Goal: Navigation & Orientation: Find specific page/section

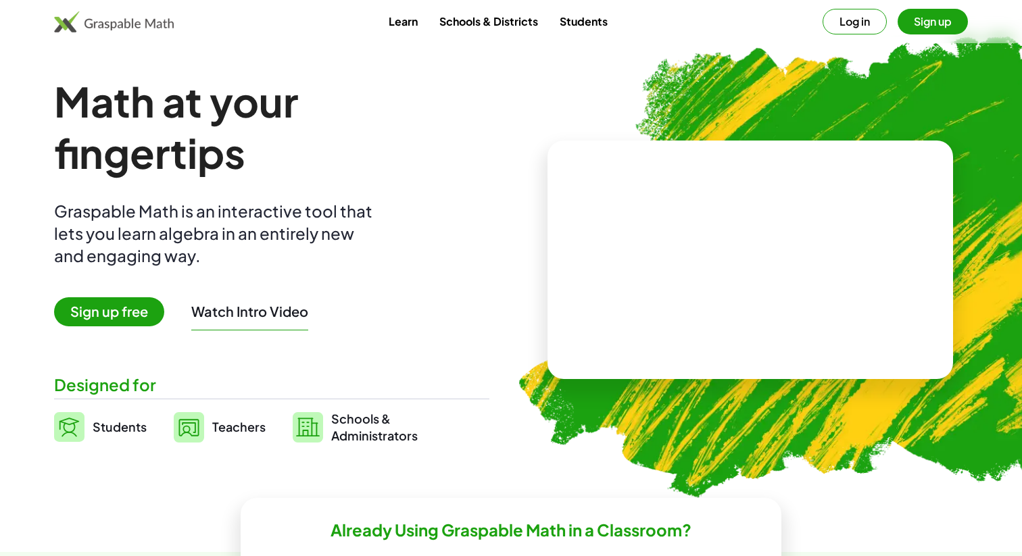
click at [859, 21] on button "Log in" at bounding box center [855, 22] width 64 height 26
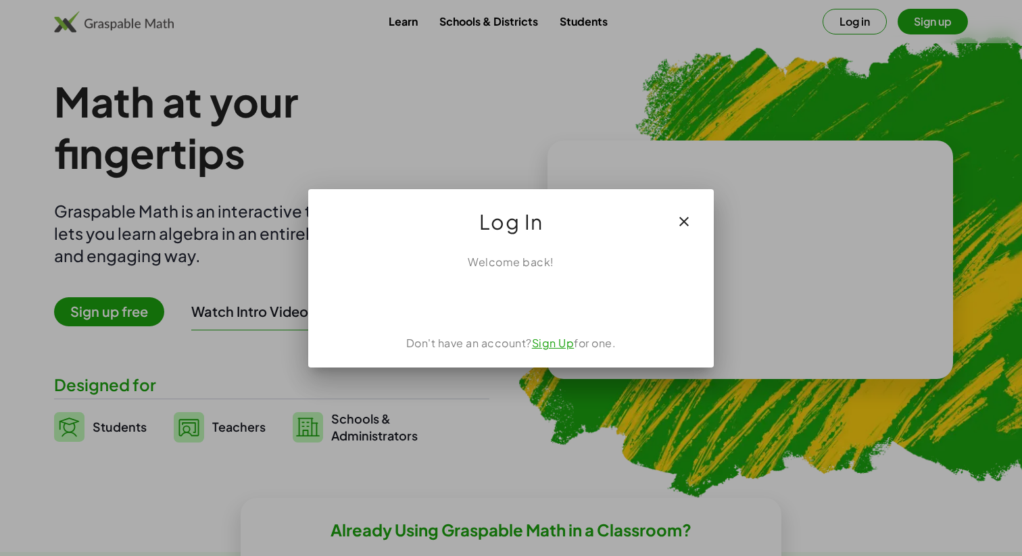
click at [684, 218] on icon "button" at bounding box center [684, 222] width 16 height 16
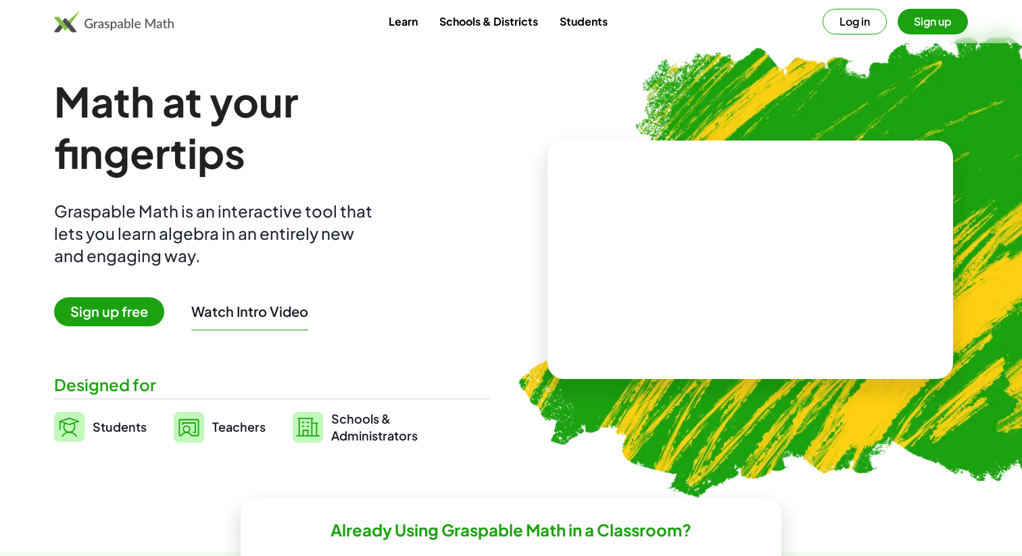
click at [930, 25] on button "Sign up" at bounding box center [933, 22] width 70 height 26
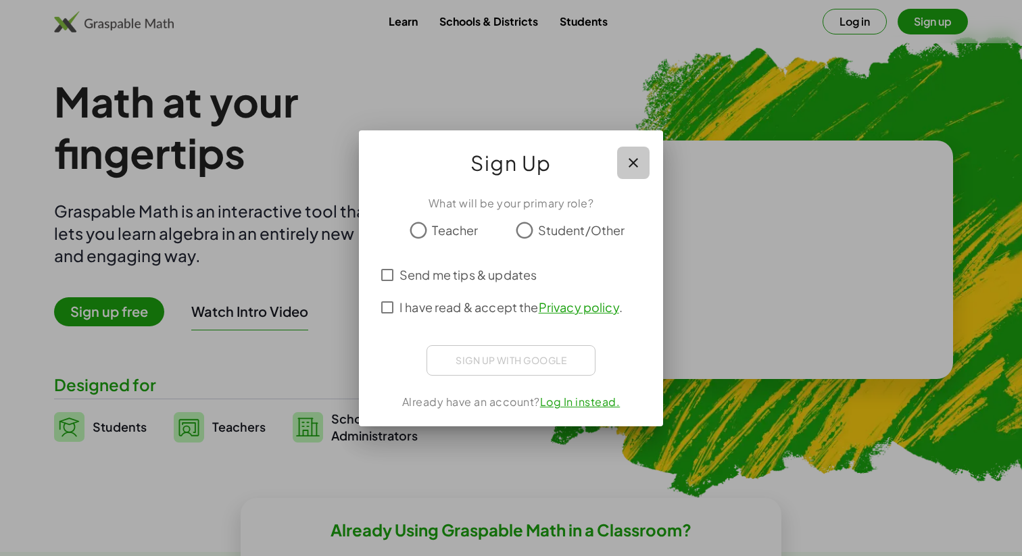
click at [643, 160] on button "button" at bounding box center [633, 163] width 32 height 32
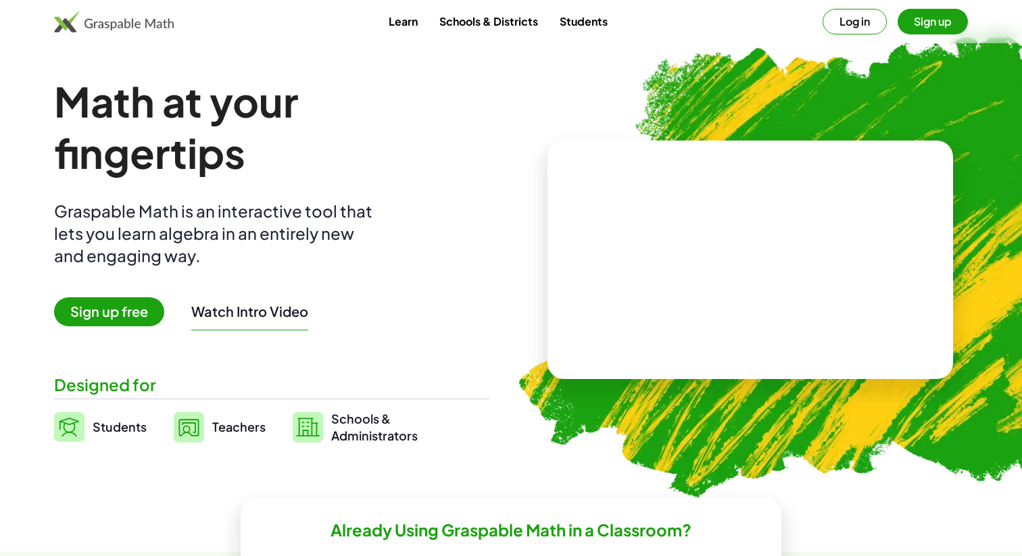
click at [133, 433] on span "Students" at bounding box center [120, 427] width 54 height 16
click at [595, 22] on link "Students" at bounding box center [584, 21] width 70 height 25
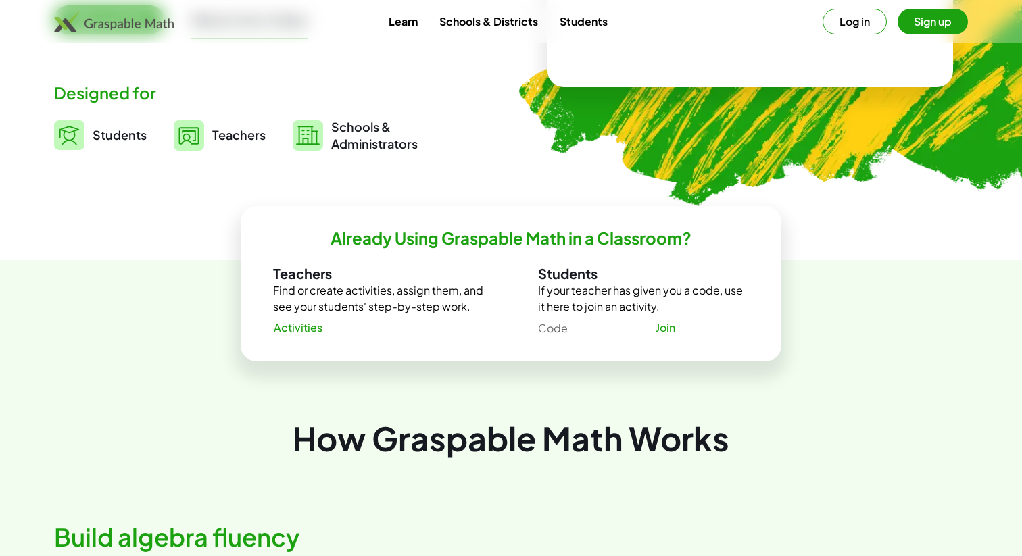
scroll to position [295, 0]
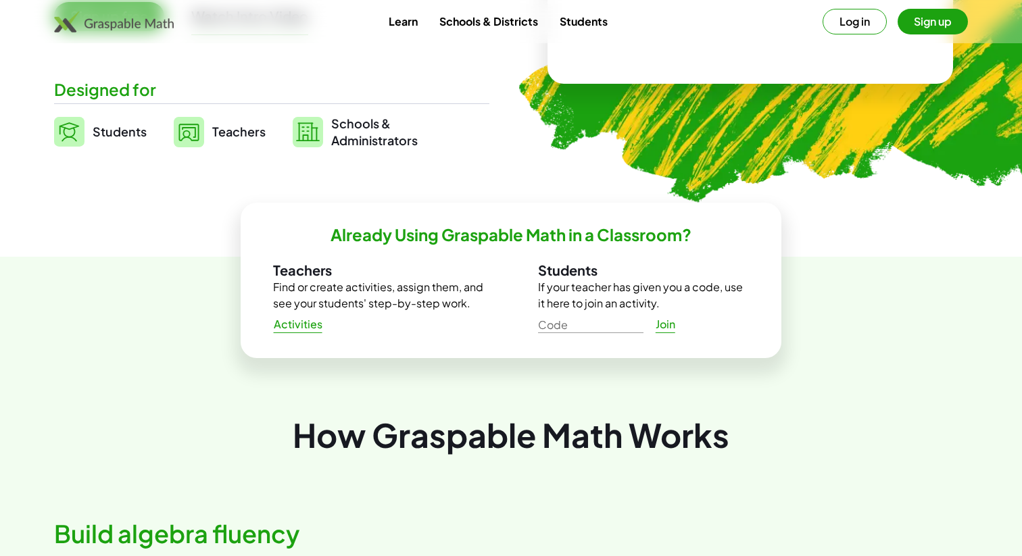
click at [558, 270] on h3 "Students" at bounding box center [643, 271] width 211 height 18
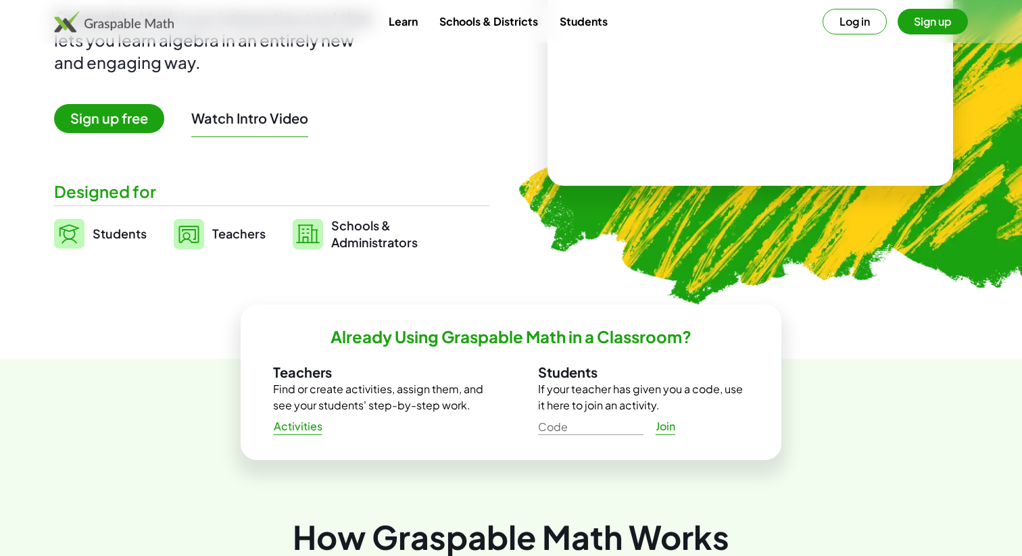
scroll to position [224, 0]
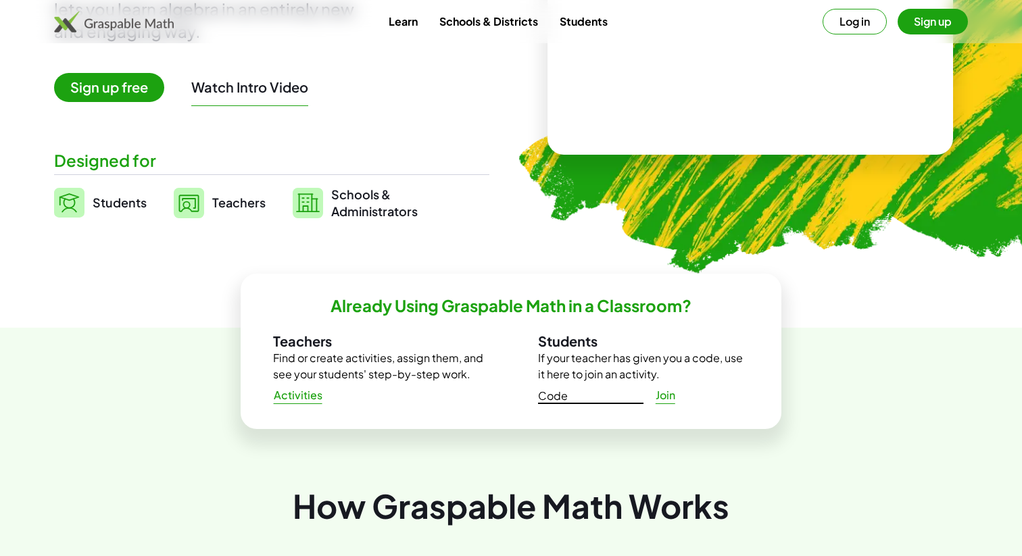
click at [601, 399] on input "Code" at bounding box center [590, 394] width 105 height 22
click at [562, 235] on img at bounding box center [828, 35] width 679 height 573
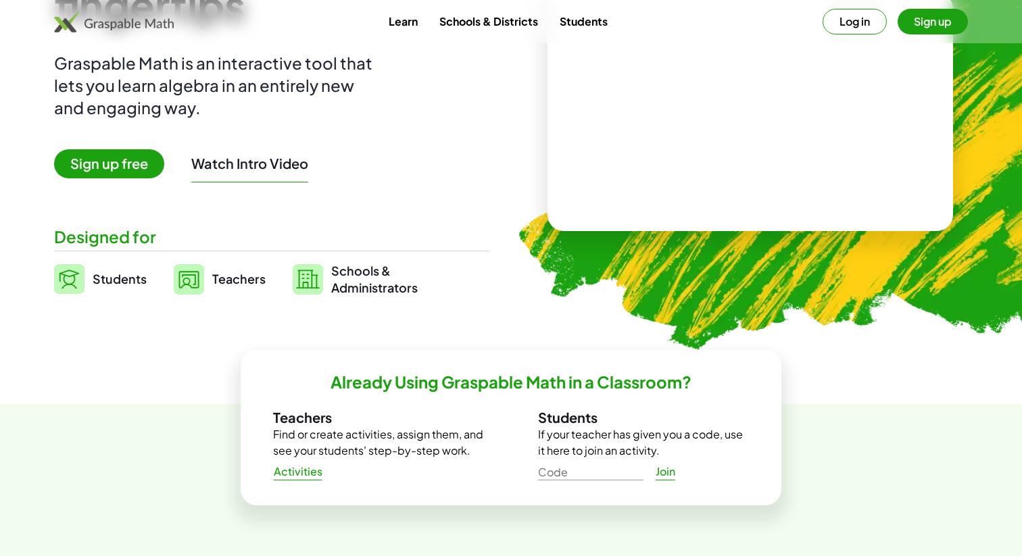
scroll to position [0, 0]
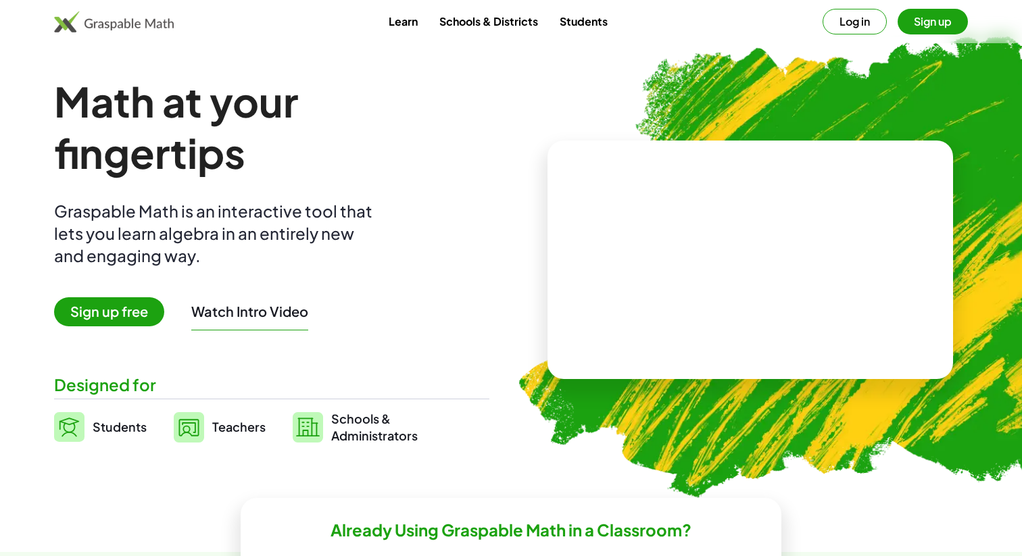
click at [519, 25] on link "Schools & Districts" at bounding box center [489, 21] width 120 height 25
click at [582, 16] on link "Students" at bounding box center [584, 21] width 70 height 25
click at [233, 424] on span "Teachers" at bounding box center [238, 427] width 53 height 16
click at [219, 426] on span "Teachers" at bounding box center [238, 427] width 53 height 16
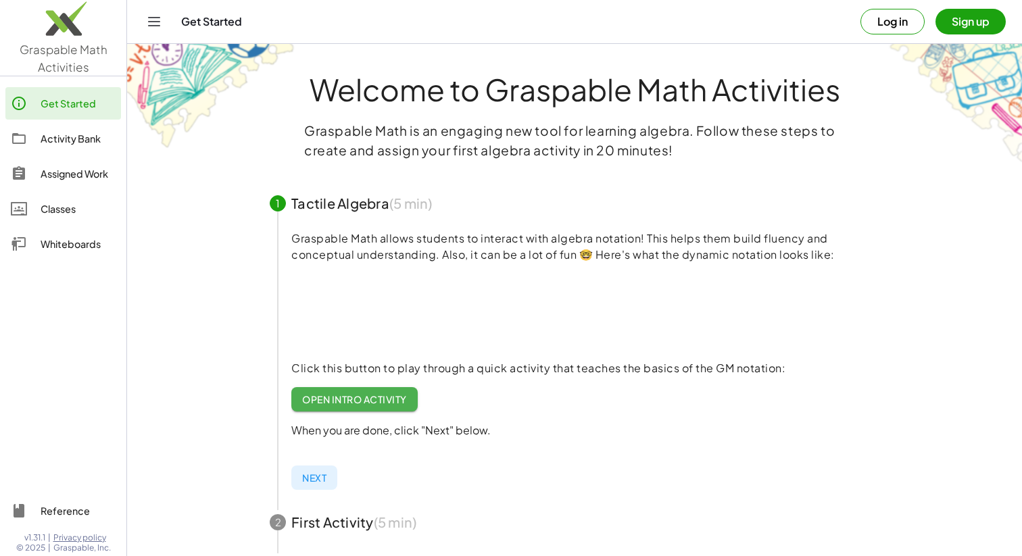
click at [372, 404] on span "Open Intro Activity" at bounding box center [354, 399] width 105 height 12
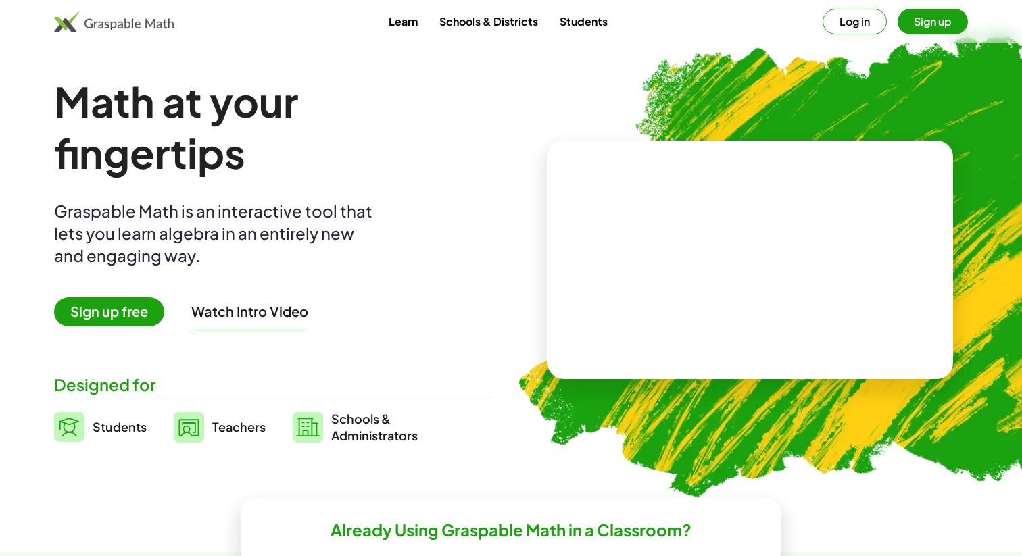
click at [395, 266] on div "Math at your fingertips Graspable Math is an interactive tool that lets you lea…" at bounding box center [271, 260] width 435 height 368
click at [427, 274] on div "Math at your fingertips Graspable Math is an interactive tool that lets you lea…" at bounding box center [271, 260] width 435 height 368
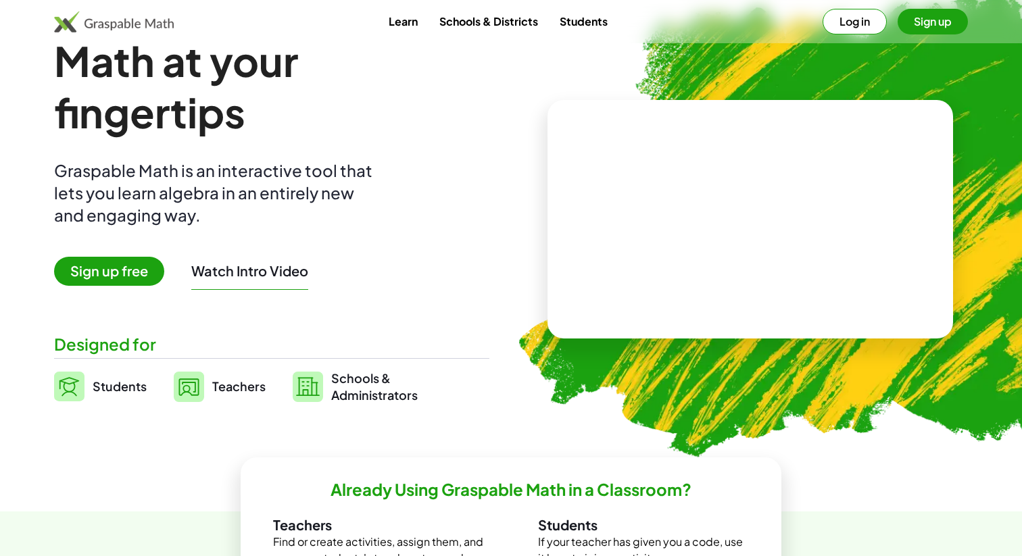
scroll to position [20, 0]
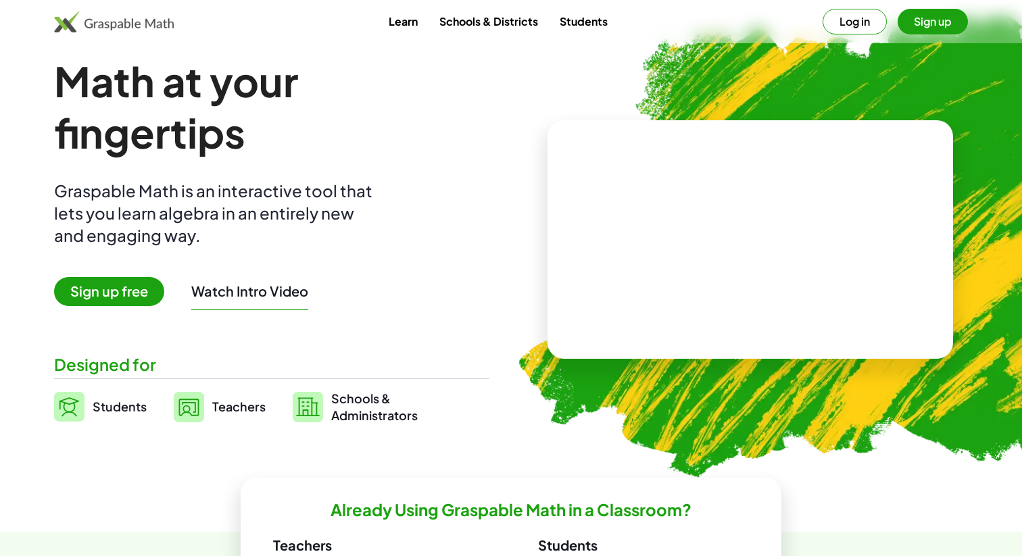
click at [596, 19] on link "Students" at bounding box center [584, 21] width 70 height 25
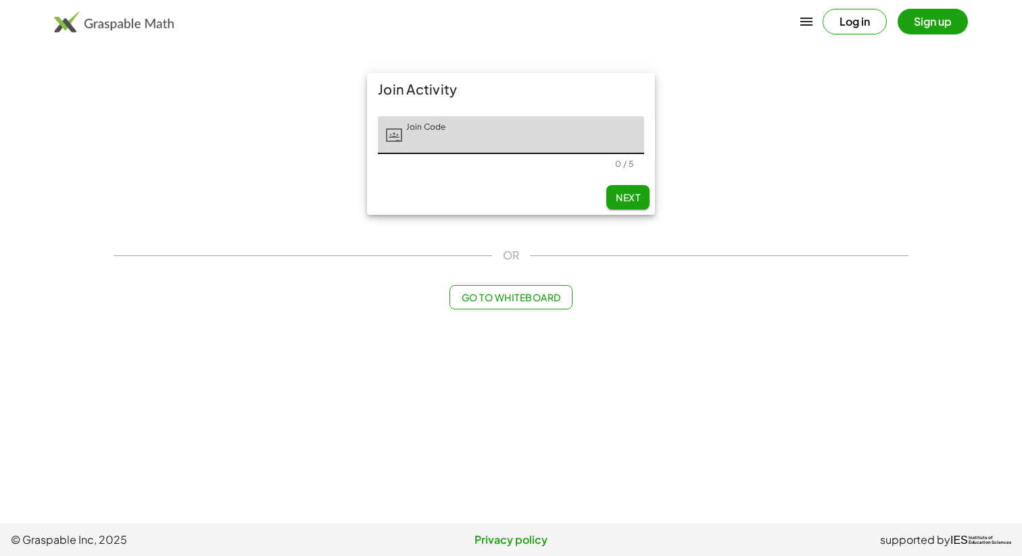
scroll to position [20, 0]
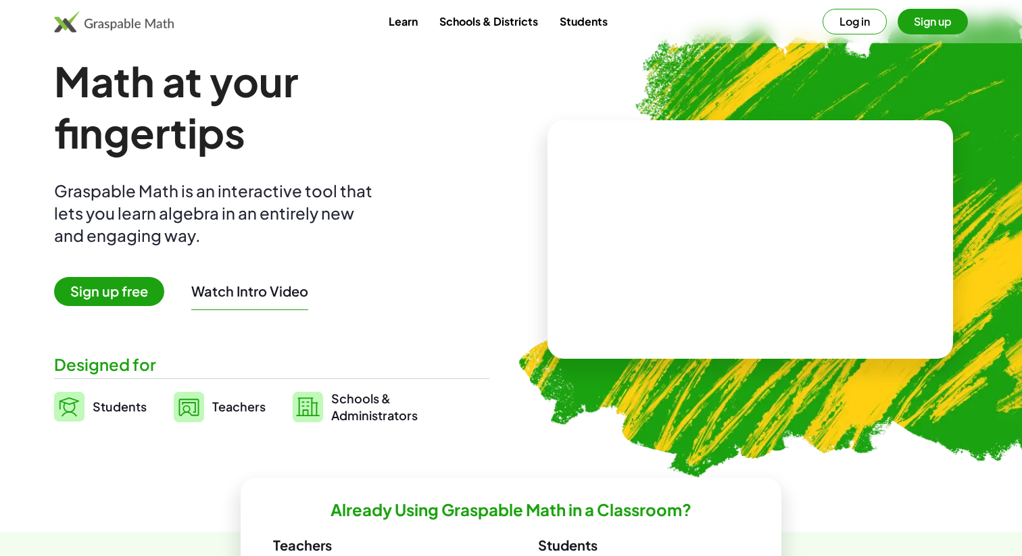
click at [111, 408] on span "Students" at bounding box center [120, 407] width 54 height 16
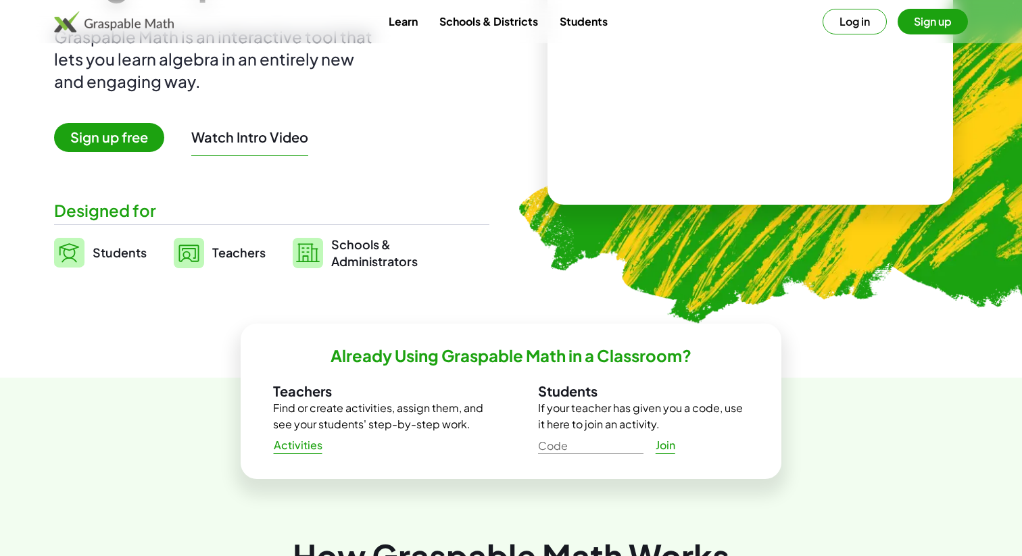
scroll to position [180, 0]
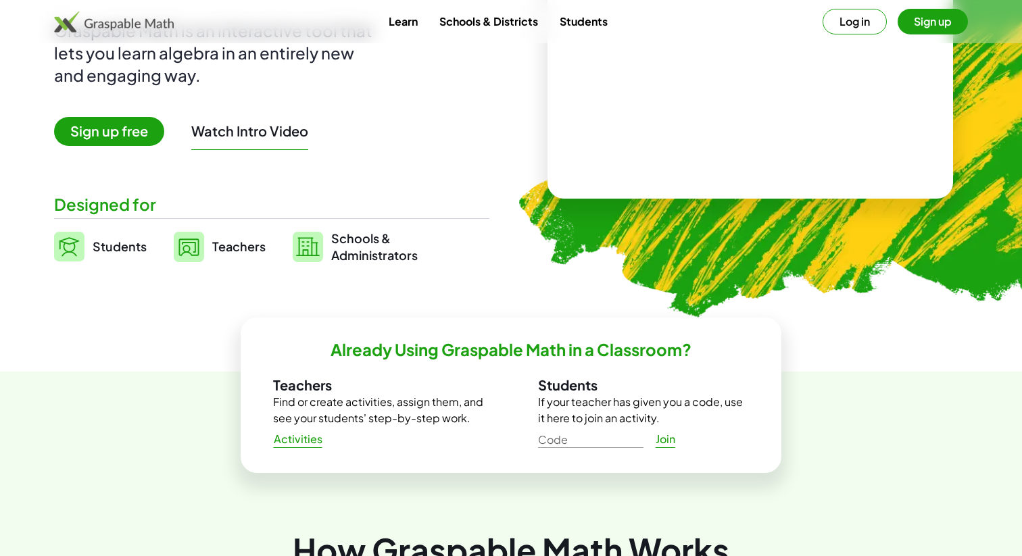
click at [243, 248] on span "Teachers" at bounding box center [238, 247] width 53 height 16
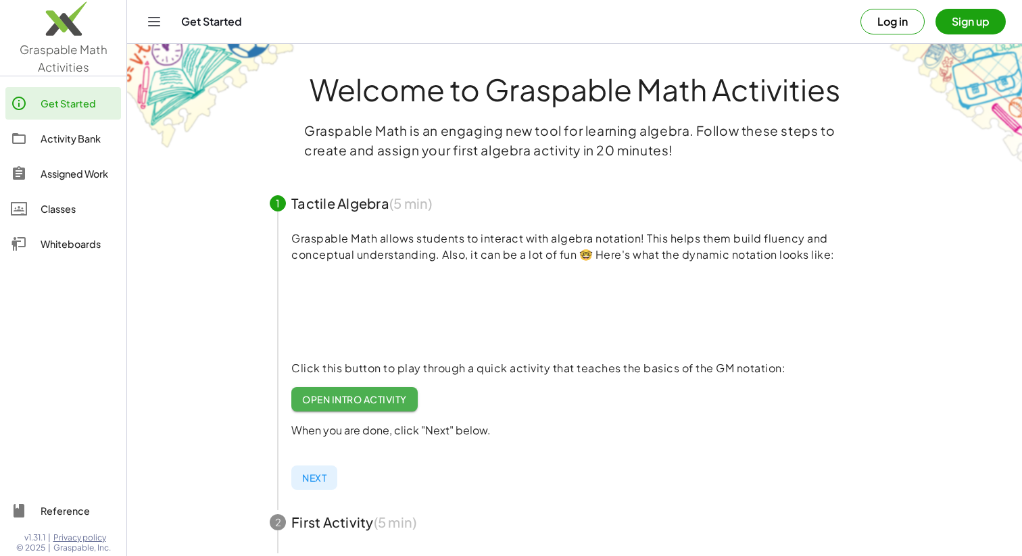
scroll to position [180, 0]
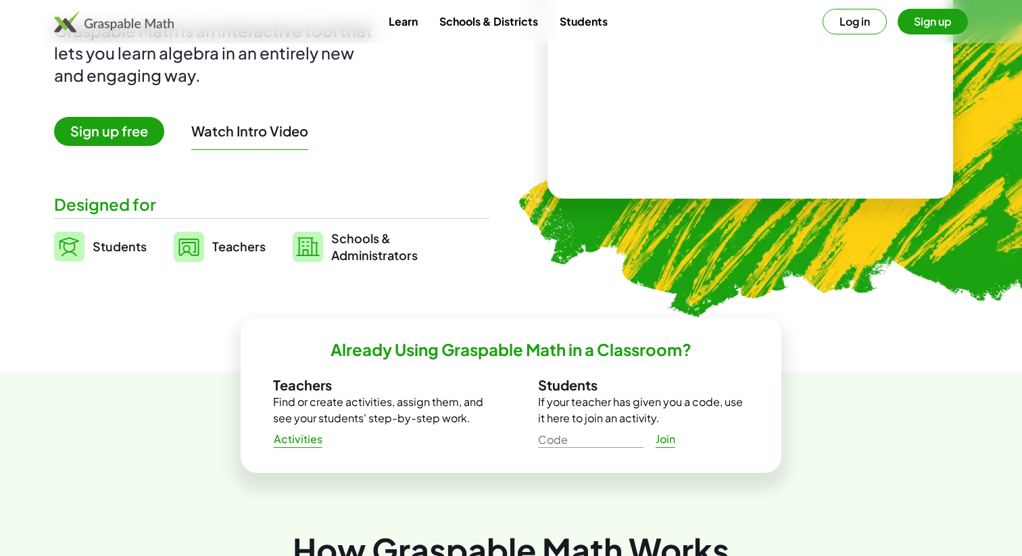
click at [132, 252] on span "Students" at bounding box center [120, 247] width 54 height 16
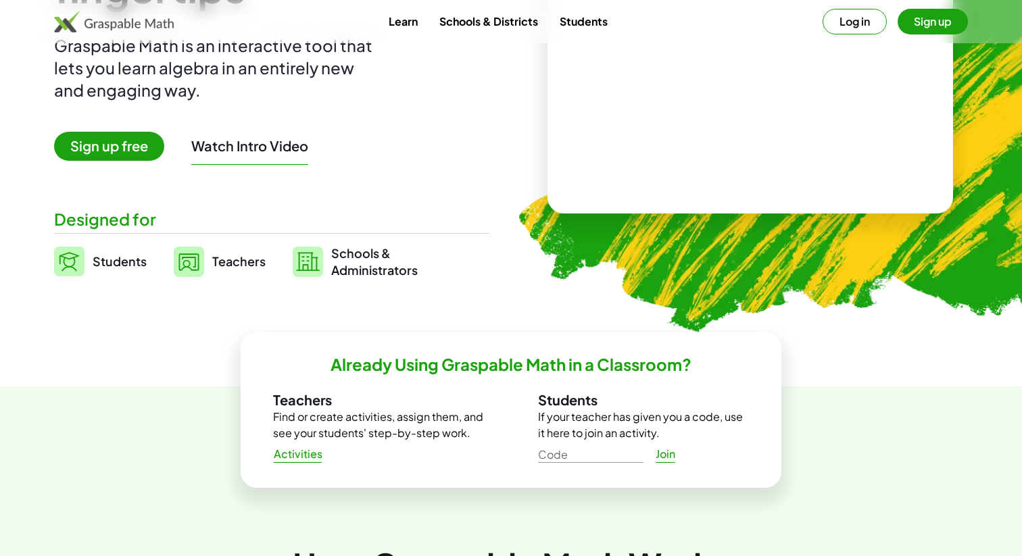
scroll to position [164, 0]
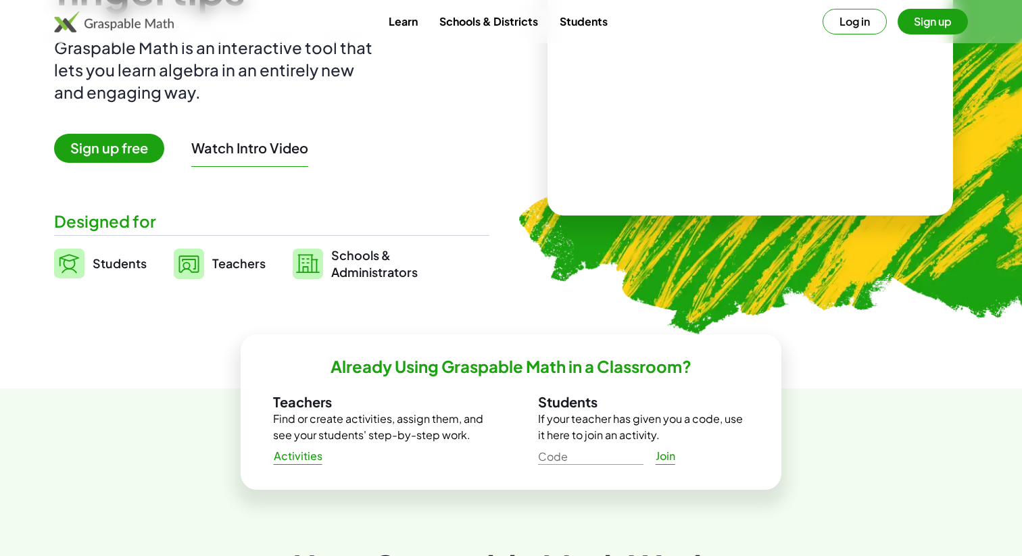
click at [387, 270] on span "Schools & Administrators" at bounding box center [374, 264] width 87 height 34
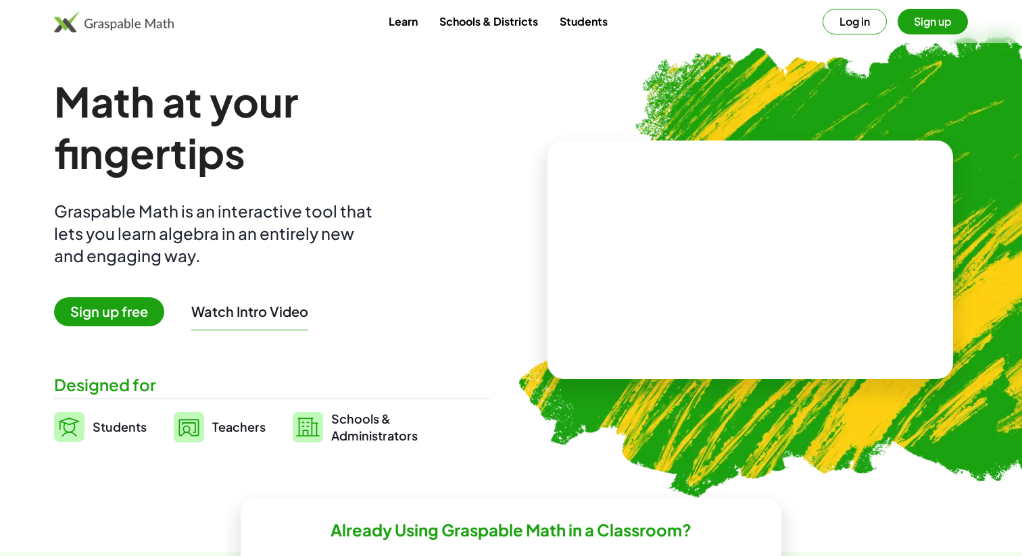
scroll to position [1, 0]
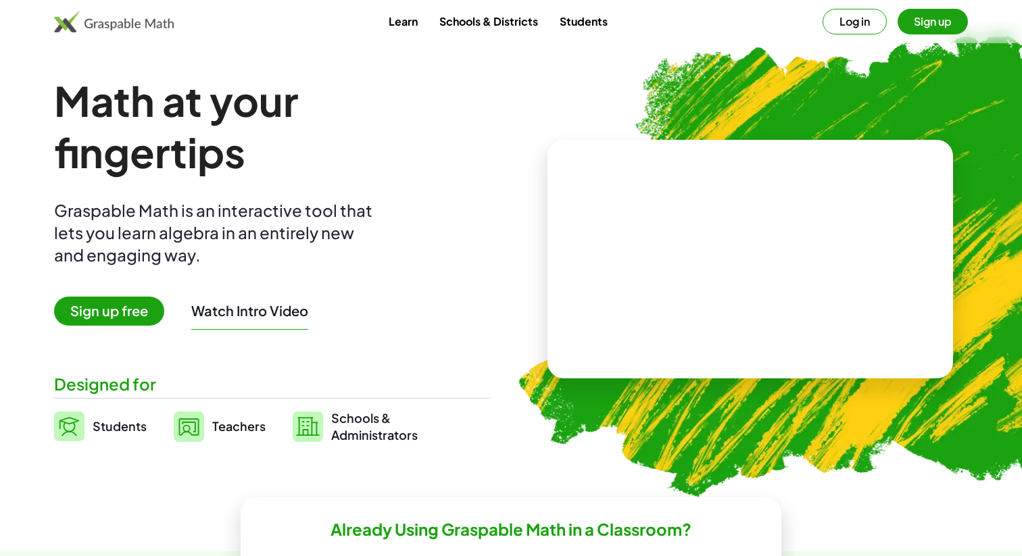
click at [351, 435] on span "Schools & Administrators" at bounding box center [374, 427] width 87 height 34
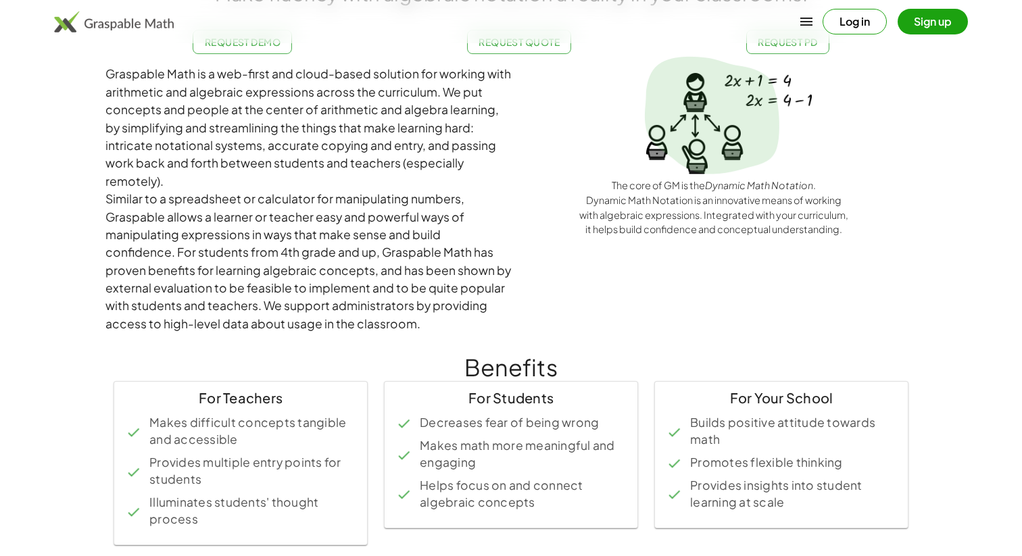
scroll to position [129, 0]
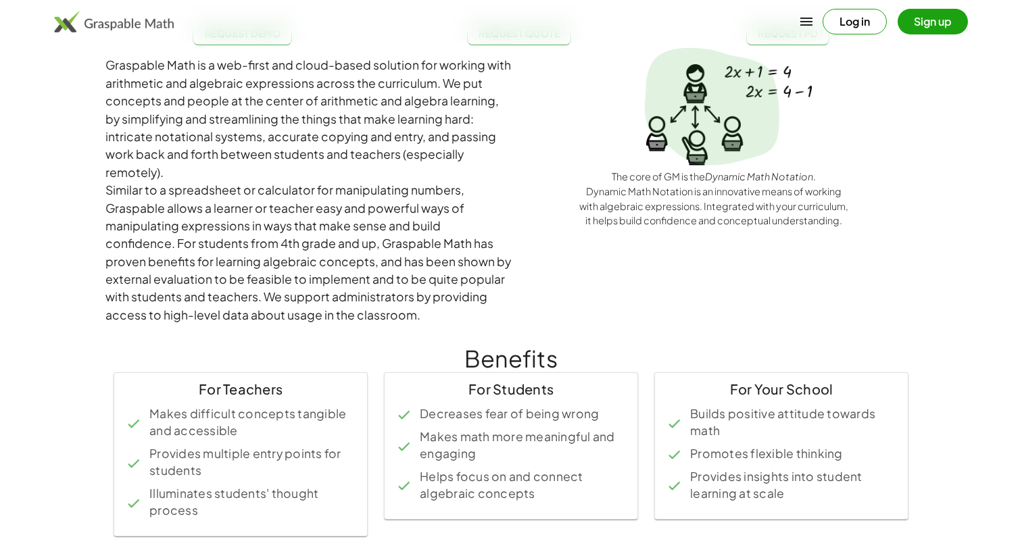
scroll to position [1, 0]
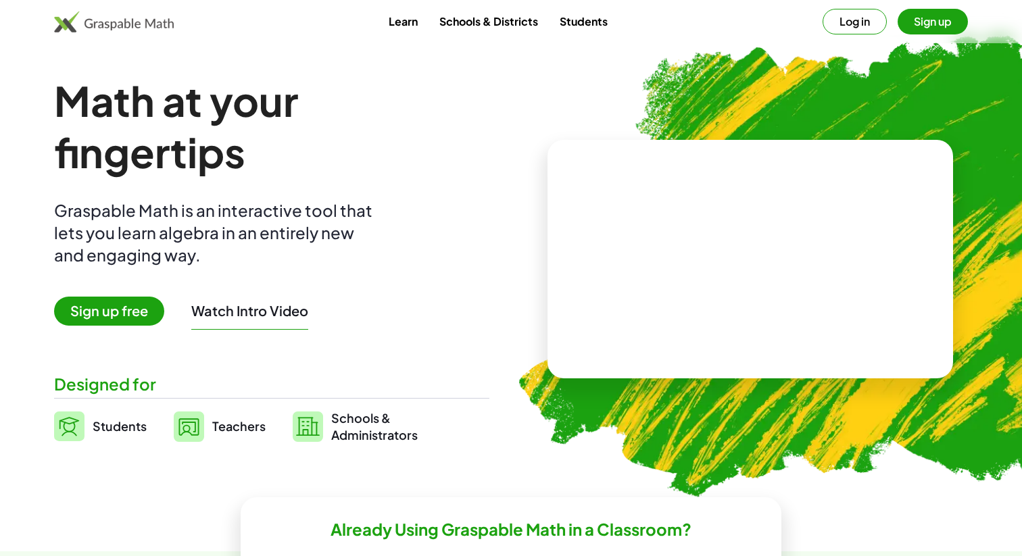
click at [229, 427] on span "Teachers" at bounding box center [238, 426] width 53 height 16
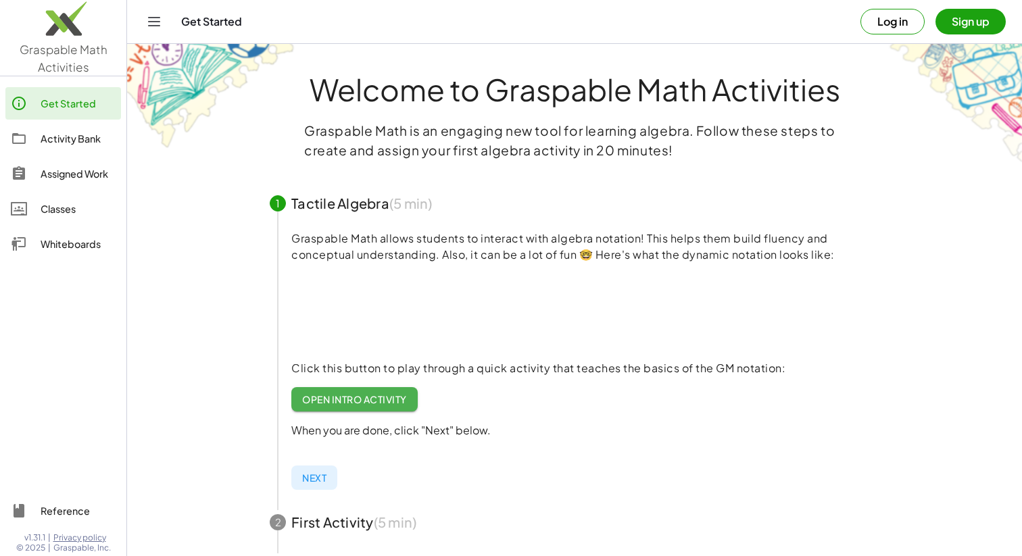
scroll to position [1, 0]
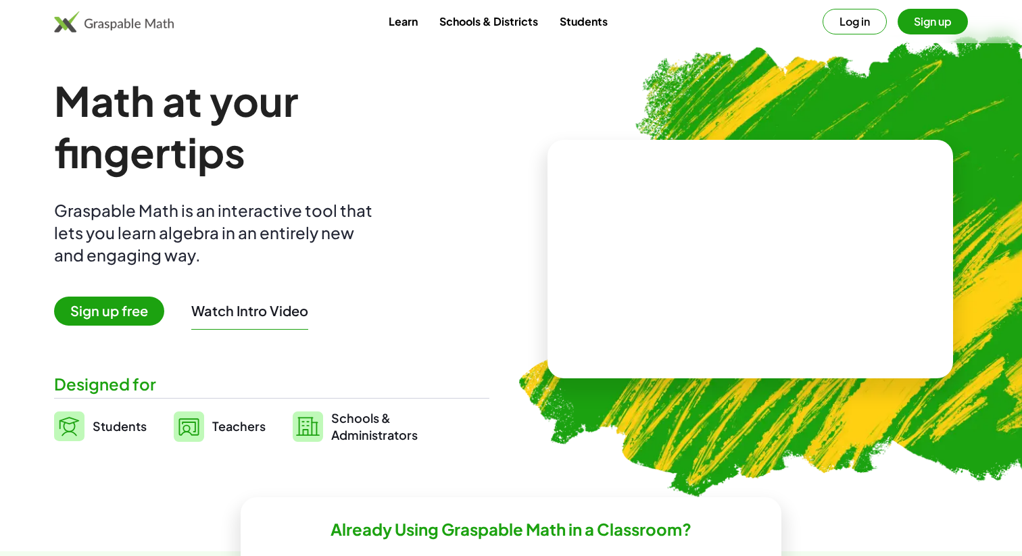
click at [130, 424] on span "Students" at bounding box center [120, 426] width 54 height 16
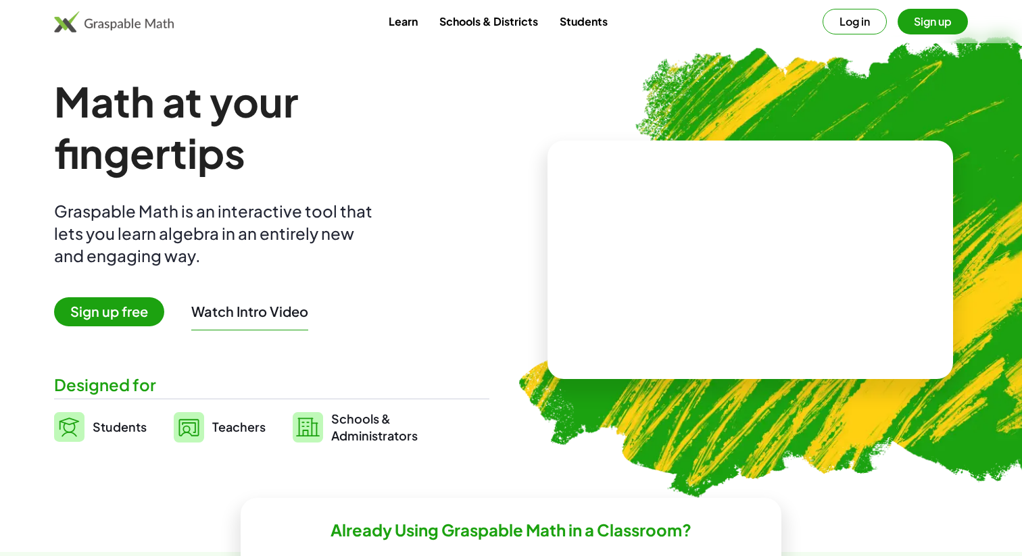
click at [571, 14] on link "Students" at bounding box center [584, 21] width 70 height 25
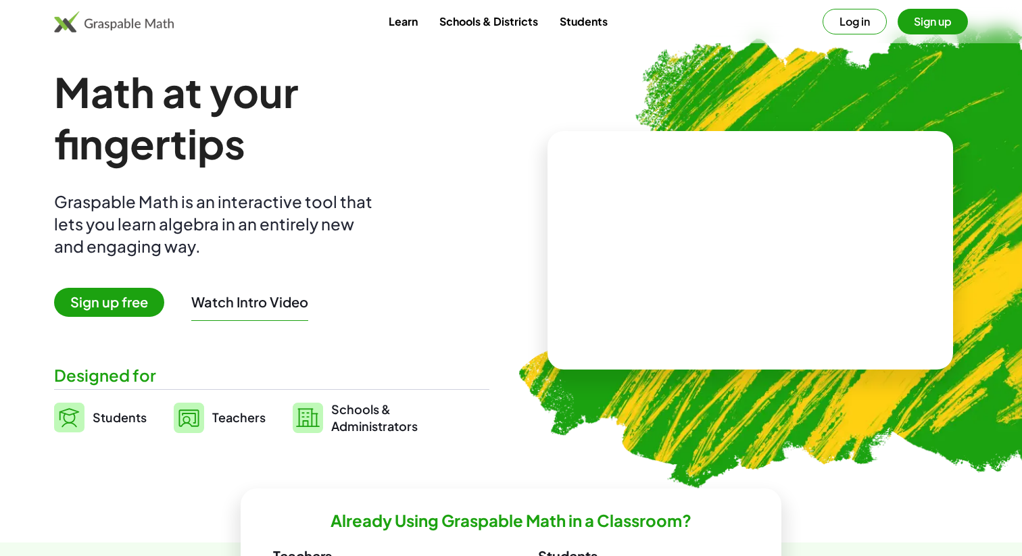
scroll to position [12, 0]
